Goal: Communication & Community: Answer question/provide support

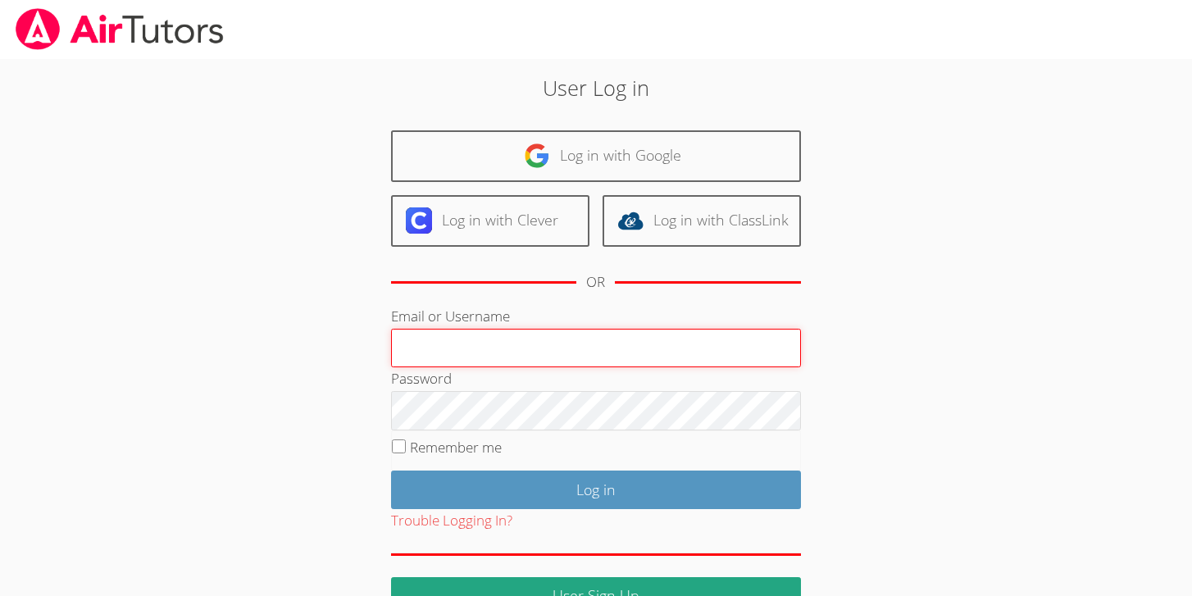
type input "[EMAIL_ADDRESS][DOMAIN_NAME]"
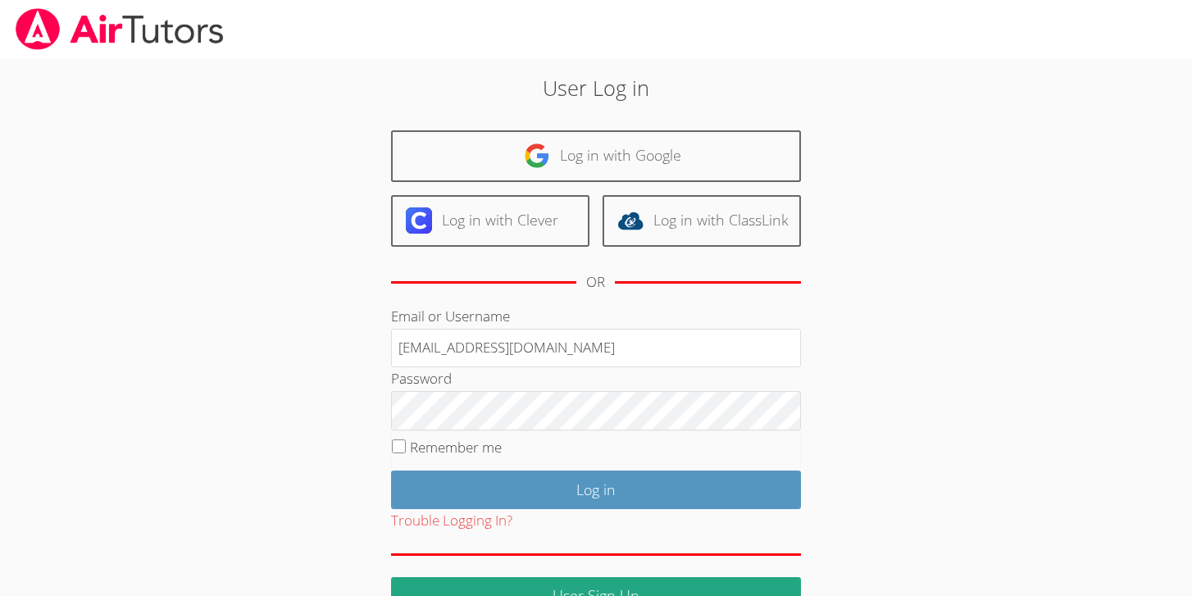
click at [481, 447] on label "Remember me" at bounding box center [456, 447] width 92 height 19
click at [406, 447] on input "Remember me" at bounding box center [399, 446] width 14 height 14
checkbox input "true"
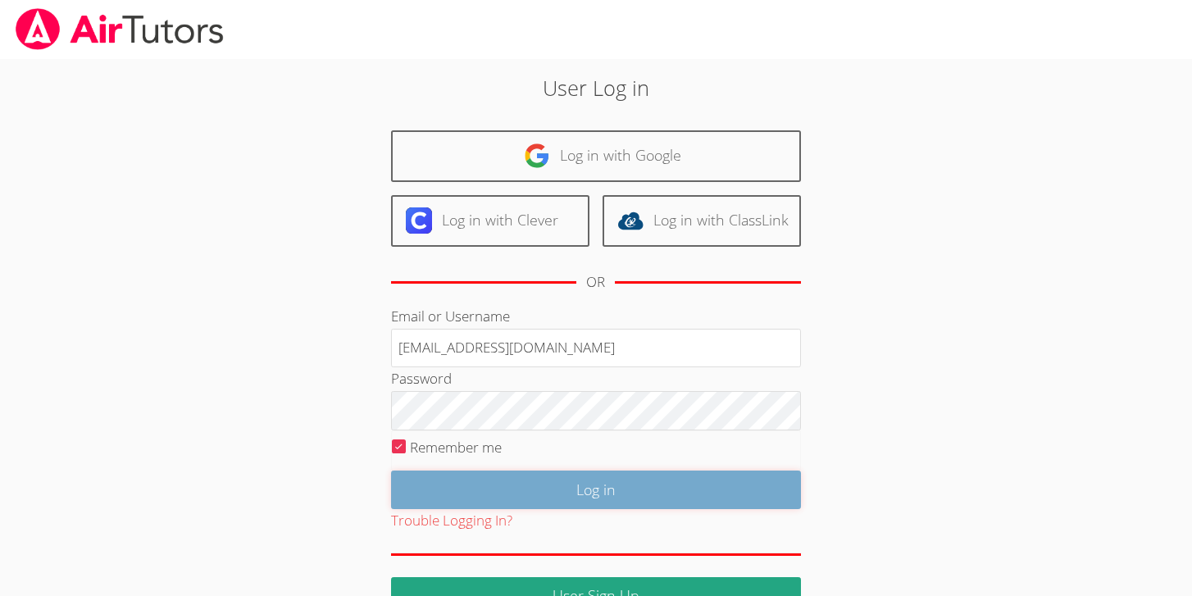
click at [502, 478] on input "Log in" at bounding box center [596, 489] width 410 height 39
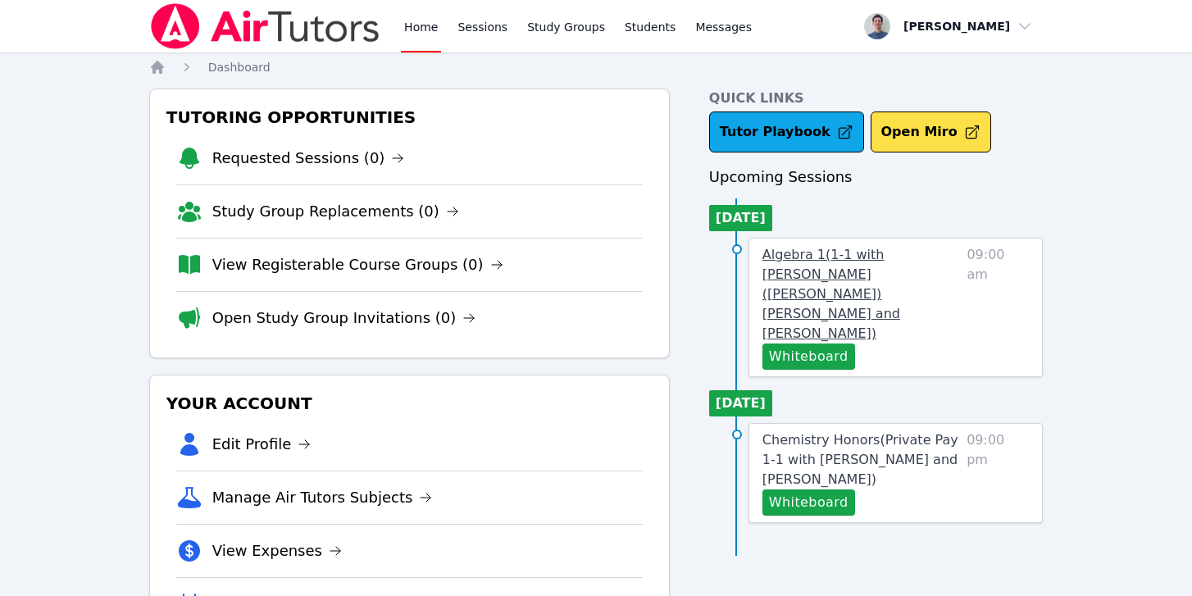
click at [855, 256] on span "Algebra 1 ( 1-1 with Ricardo (Ricky) Muniz and Michael O'Connor )" at bounding box center [831, 294] width 138 height 94
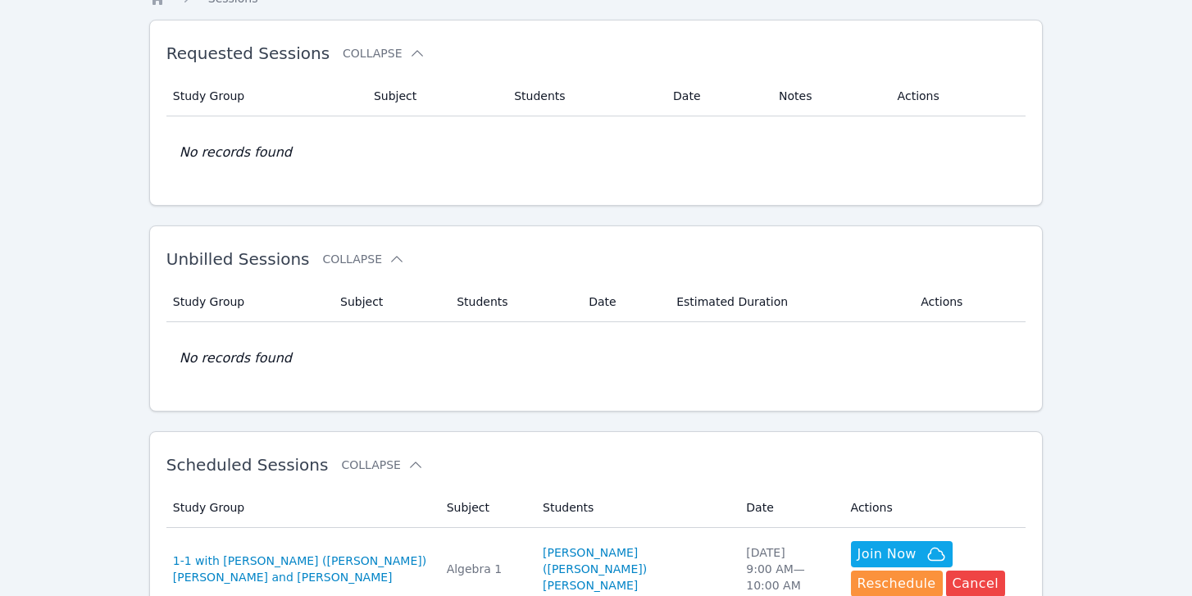
scroll to position [68, 0]
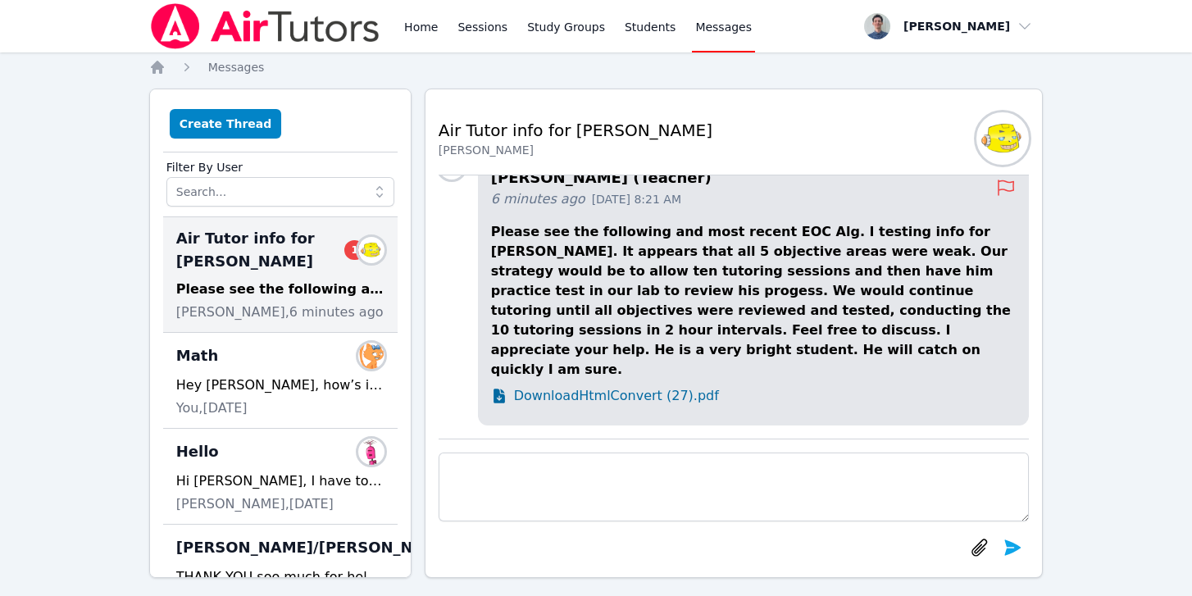
click at [606, 396] on span "Download HtmlConvert (27).pdf" at bounding box center [616, 396] width 205 height 20
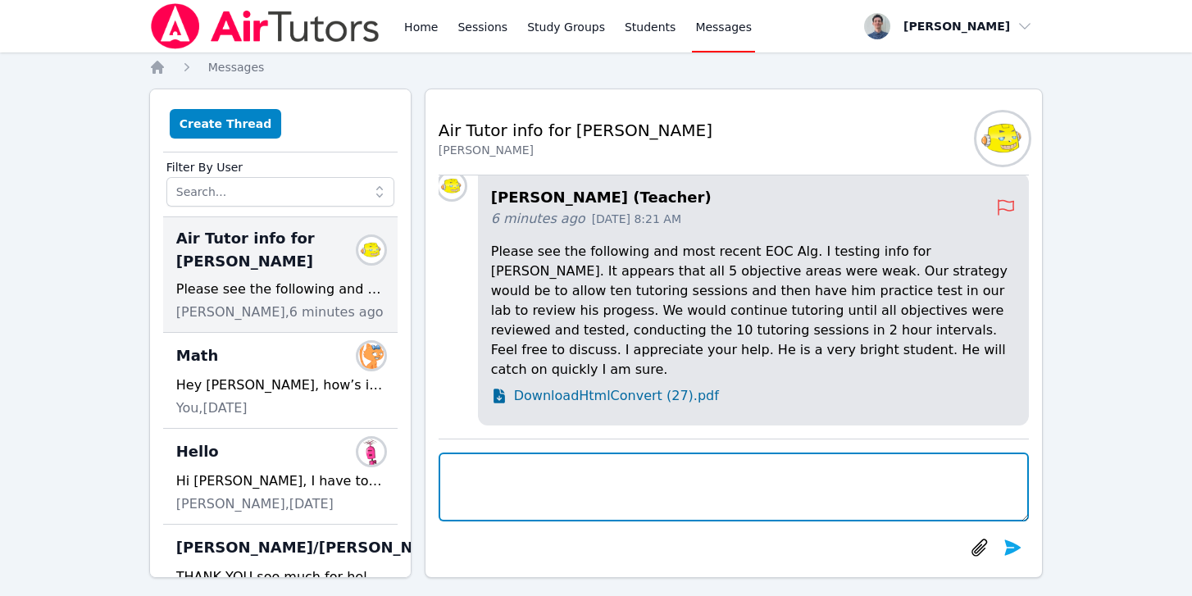
click at [659, 465] on textarea at bounding box center [733, 486] width 591 height 69
click at [651, 468] on textarea at bounding box center [733, 486] width 591 height 69
type textarea "Thank you for sending, [PERSON_NAME]!"
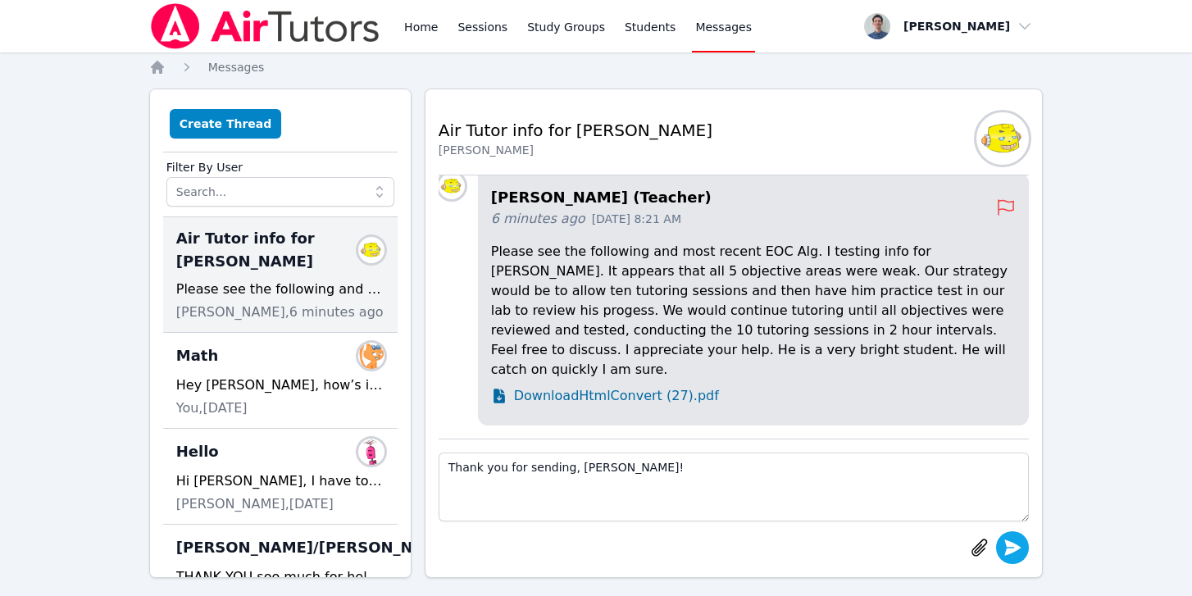
click at [1019, 547] on icon "submit" at bounding box center [1013, 547] width 16 height 16
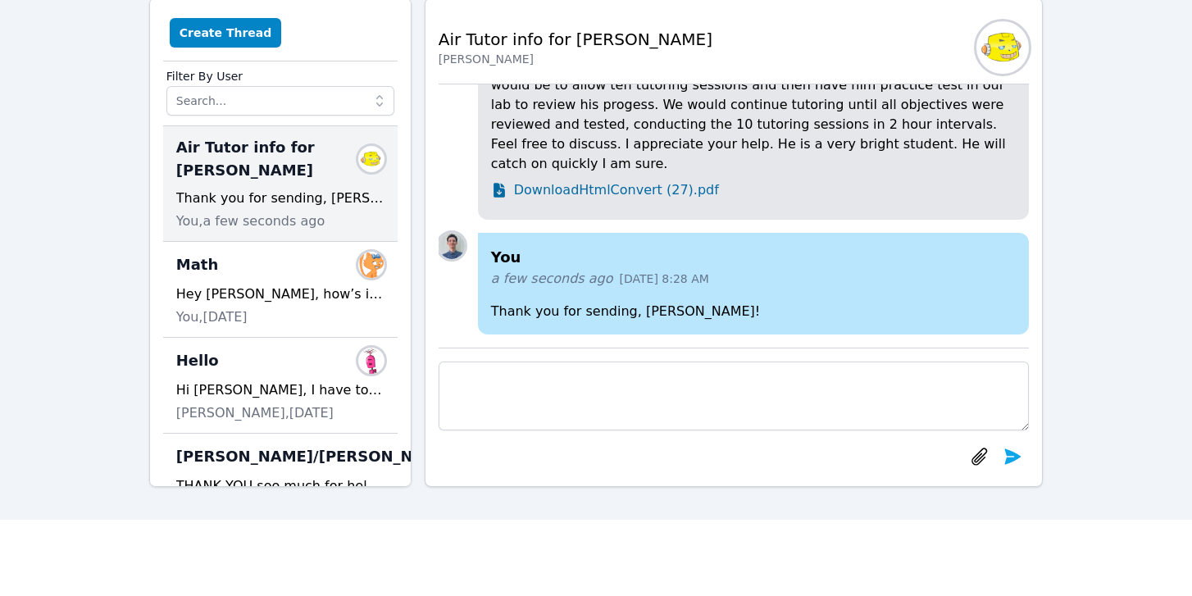
scroll to position [89, 0]
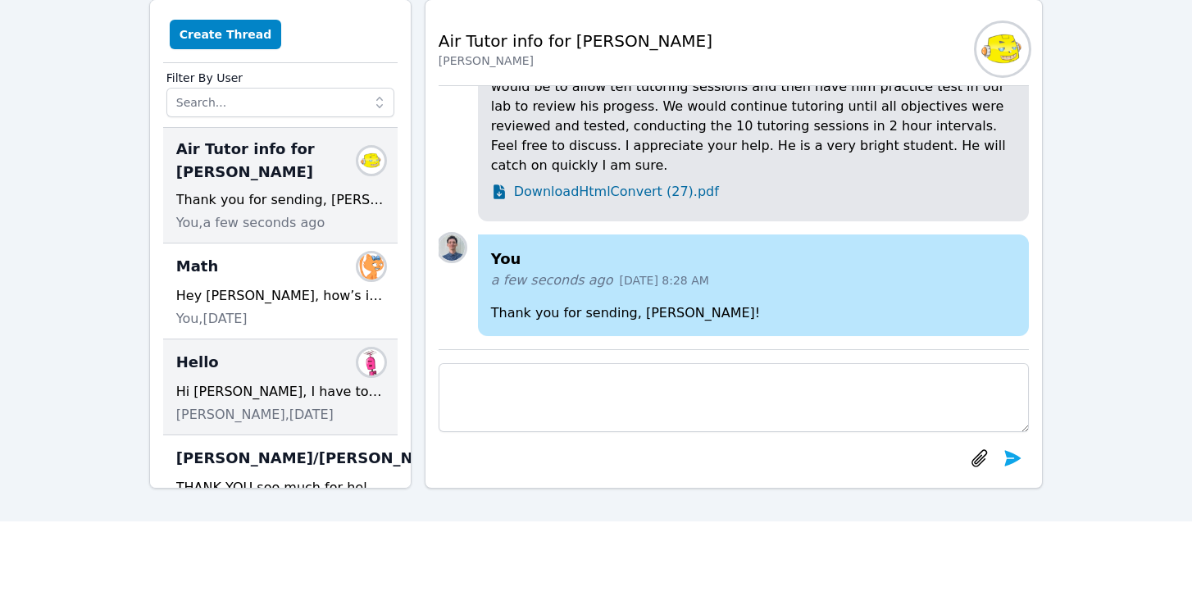
click at [362, 401] on div "Hi [PERSON_NAME], I have to say that this school district drives me insane. Las…" at bounding box center [280, 392] width 208 height 20
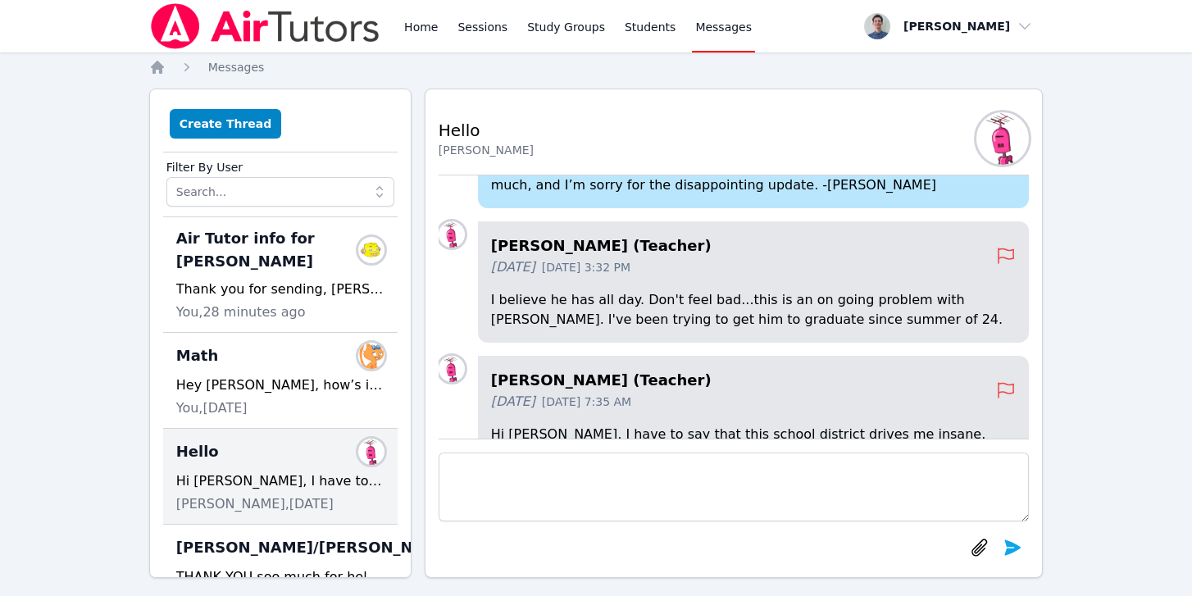
scroll to position [-111, 0]
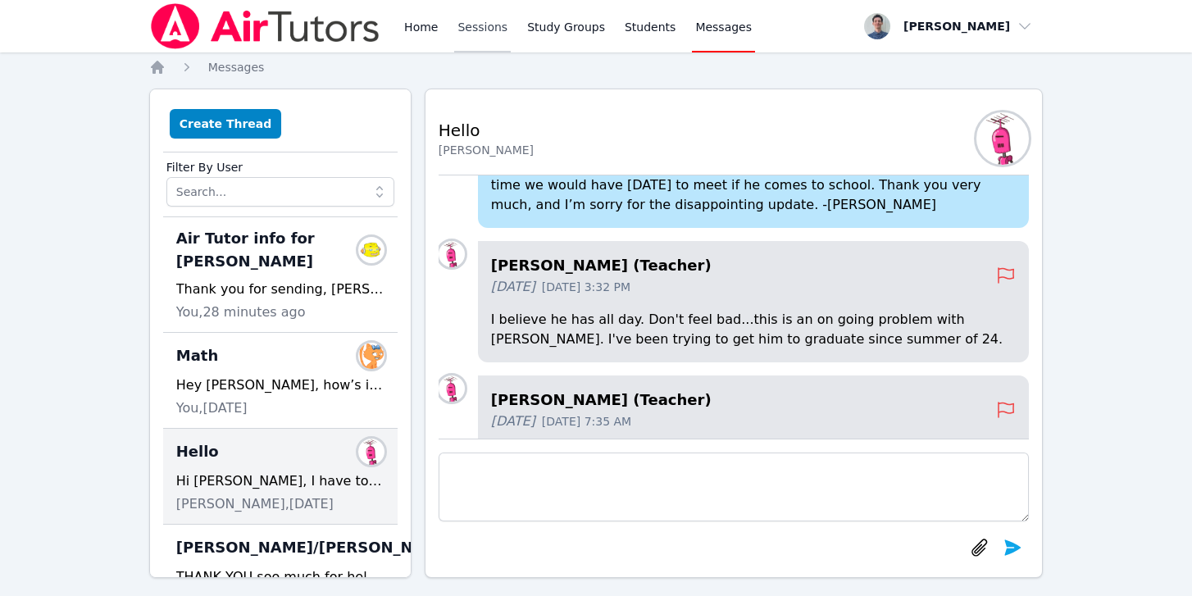
click at [475, 38] on link "Sessions" at bounding box center [482, 26] width 57 height 52
